Goal: Find specific page/section: Find specific page/section

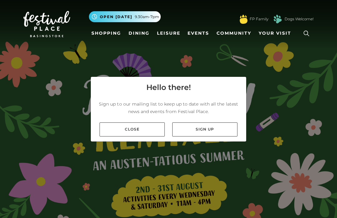
click at [143, 136] on link "Close" at bounding box center [132, 129] width 65 height 14
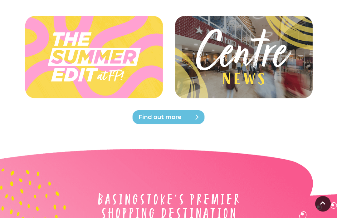
scroll to position [1400, 0]
click at [287, 68] on img at bounding box center [243, 56] width 140 height 63
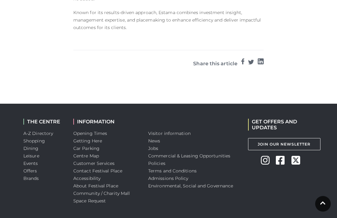
scroll to position [761, 0]
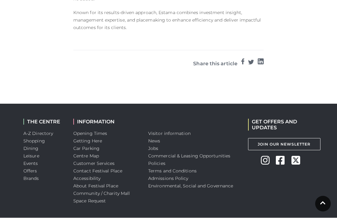
click at [52, 131] on link "A-Z Directory" at bounding box center [38, 134] width 30 height 6
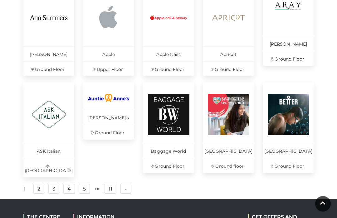
scroll to position [404, 0]
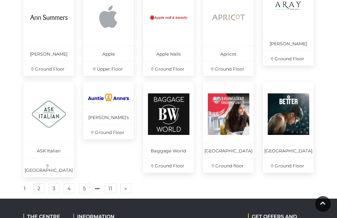
click at [40, 188] on link "2" at bounding box center [38, 188] width 11 height 10
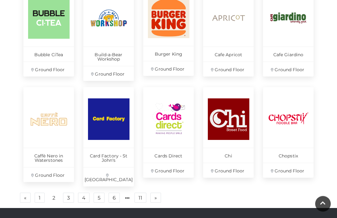
scroll to position [408, 0]
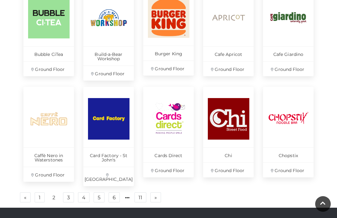
click at [70, 192] on link "3" at bounding box center [68, 197] width 11 height 10
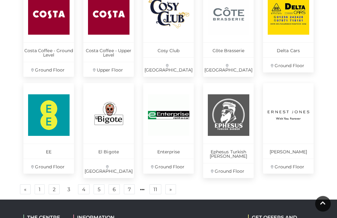
scroll to position [413, 0]
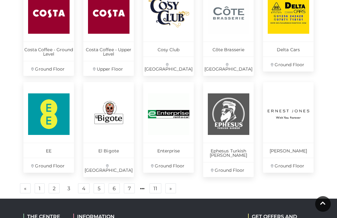
click at [85, 184] on link "4" at bounding box center [84, 188] width 12 height 10
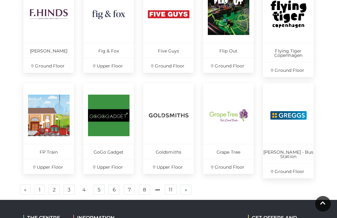
scroll to position [412, 0]
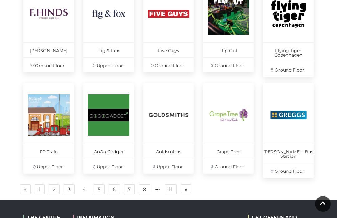
click at [103, 184] on link "5" at bounding box center [99, 189] width 11 height 10
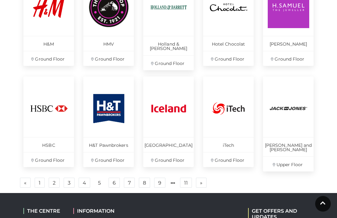
scroll to position [423, 0]
click at [115, 178] on link "6" at bounding box center [114, 183] width 11 height 10
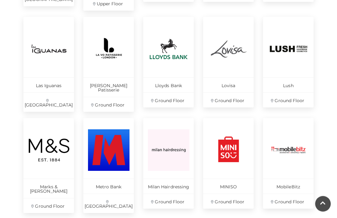
scroll to position [381, 0]
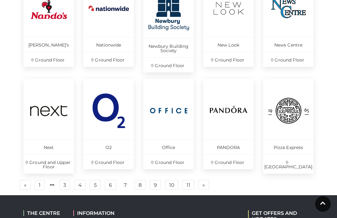
scroll to position [417, 0]
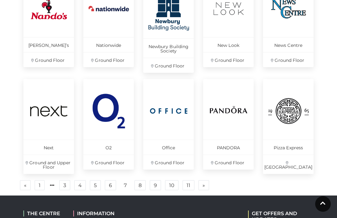
click at [142, 185] on link "8" at bounding box center [140, 185] width 11 height 10
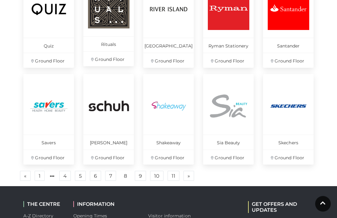
scroll to position [412, 0]
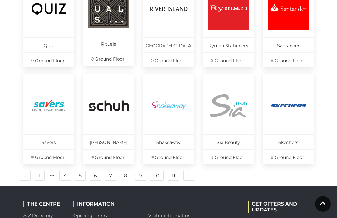
click at [144, 175] on link "9" at bounding box center [140, 175] width 11 height 10
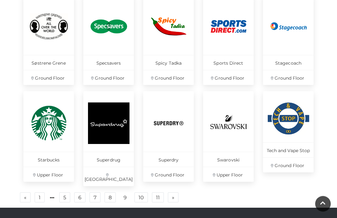
scroll to position [404, 0]
click at [145, 192] on link "10" at bounding box center [141, 197] width 13 height 10
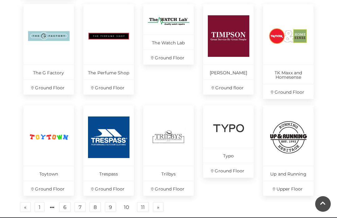
scroll to position [389, 0]
click at [144, 202] on link "11" at bounding box center [143, 207] width 12 height 10
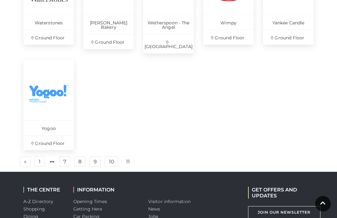
scroll to position [434, 0]
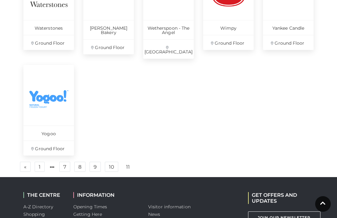
click at [63, 162] on link "7" at bounding box center [64, 167] width 11 height 10
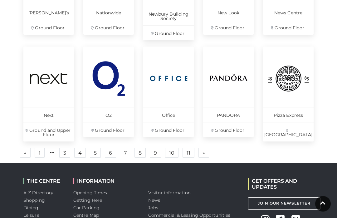
scroll to position [450, 0]
click at [143, 152] on link "8" at bounding box center [140, 153] width 11 height 10
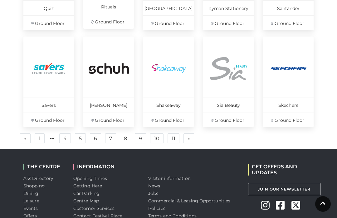
click at [141, 140] on link "9" at bounding box center [140, 138] width 11 height 10
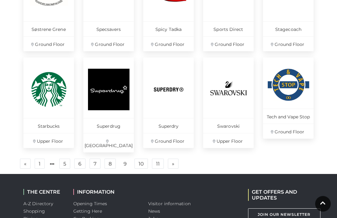
scroll to position [437, 0]
click at [144, 159] on link "10" at bounding box center [141, 164] width 13 height 10
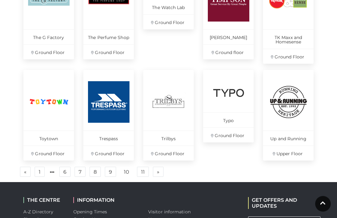
scroll to position [425, 0]
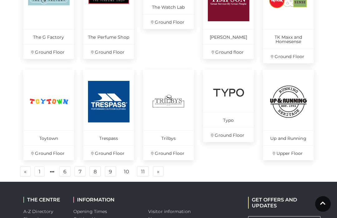
click at [143, 167] on link "11" at bounding box center [143, 171] width 12 height 10
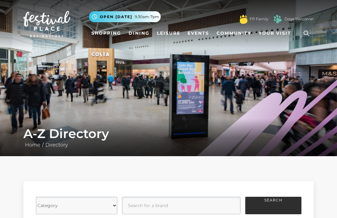
click at [141, 32] on link "Dining" at bounding box center [139, 33] width 26 height 12
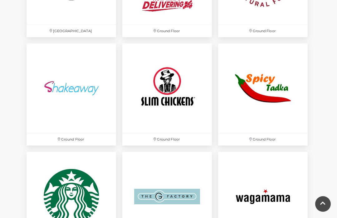
scroll to position [1562, 0]
